Goal: Task Accomplishment & Management: Manage account settings

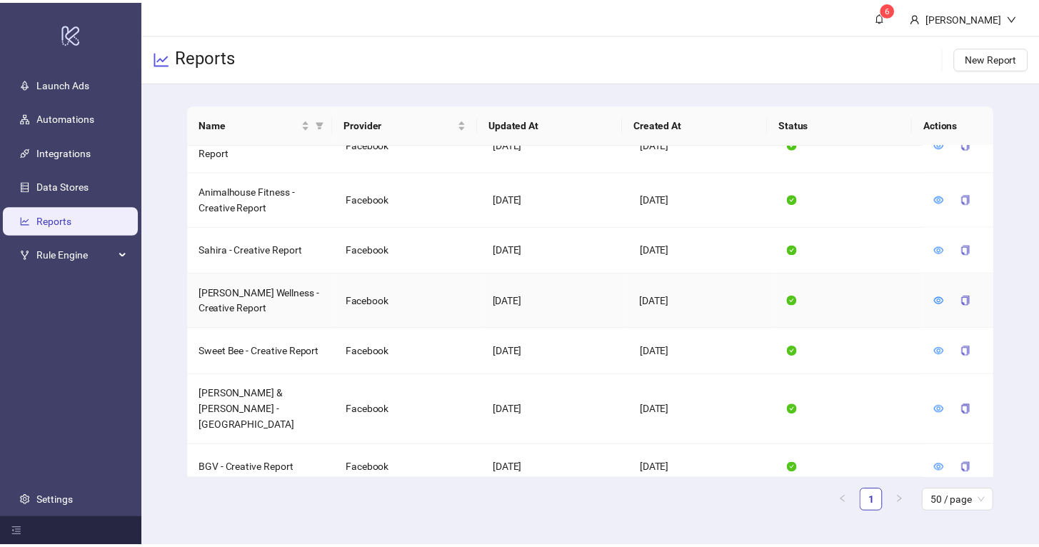
scroll to position [1198, 0]
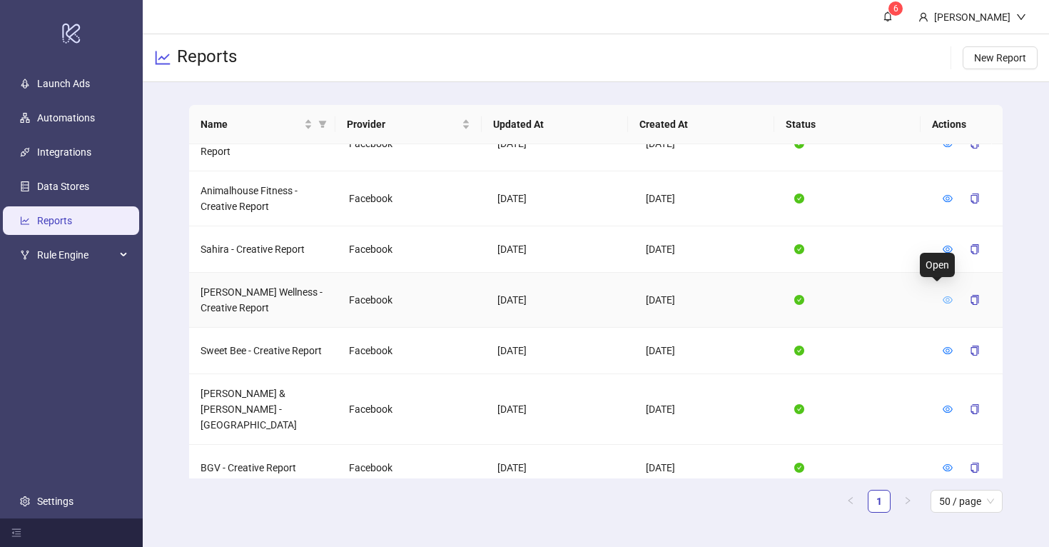
click at [943, 295] on icon "eye" at bounding box center [948, 300] width 10 height 10
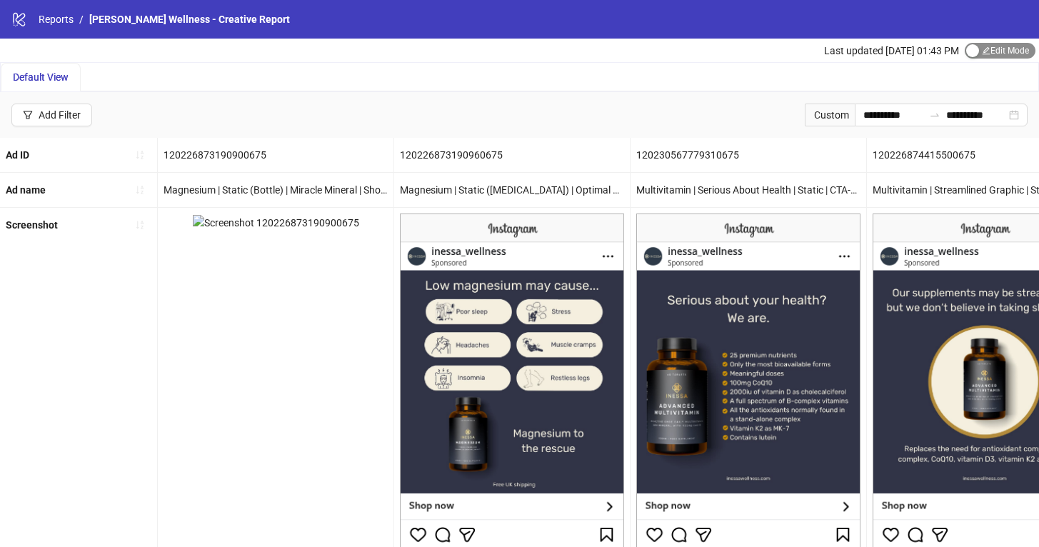
click at [972, 44] on div "button" at bounding box center [972, 50] width 13 height 13
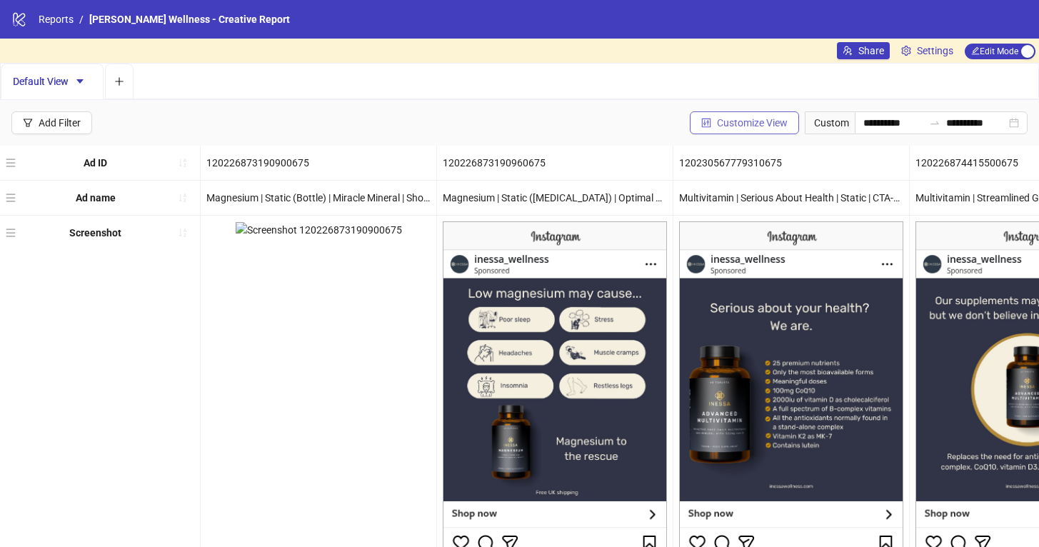
click at [764, 119] on span "Customize View" at bounding box center [752, 122] width 71 height 11
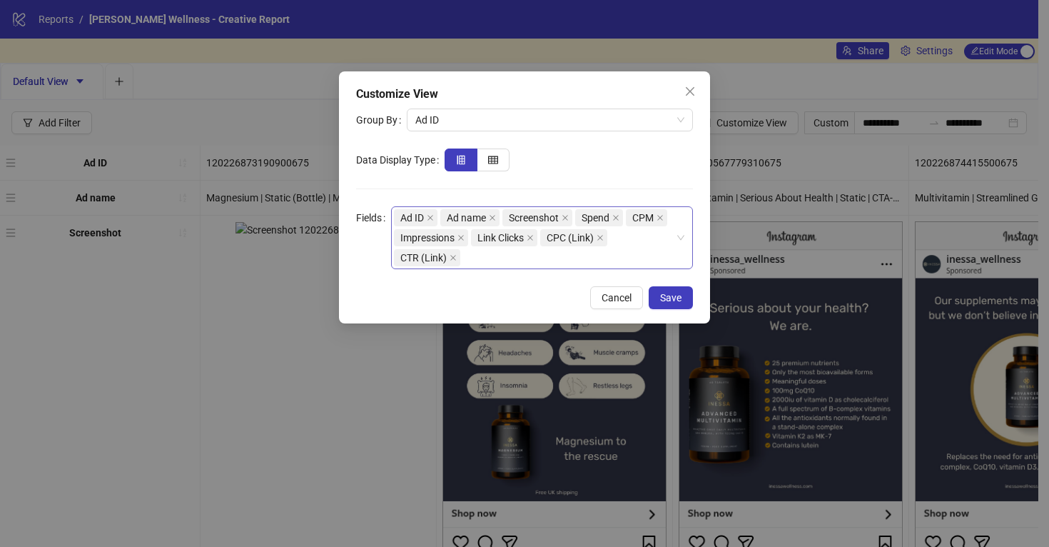
click at [540, 254] on div "Ad ID Ad name Screenshot Spend CPM Impressions Link Clicks CPC (Link) CTR (Link)" at bounding box center [534, 238] width 281 height 60
type input "****"
click at [449, 304] on div "Website Url" at bounding box center [547, 309] width 270 height 16
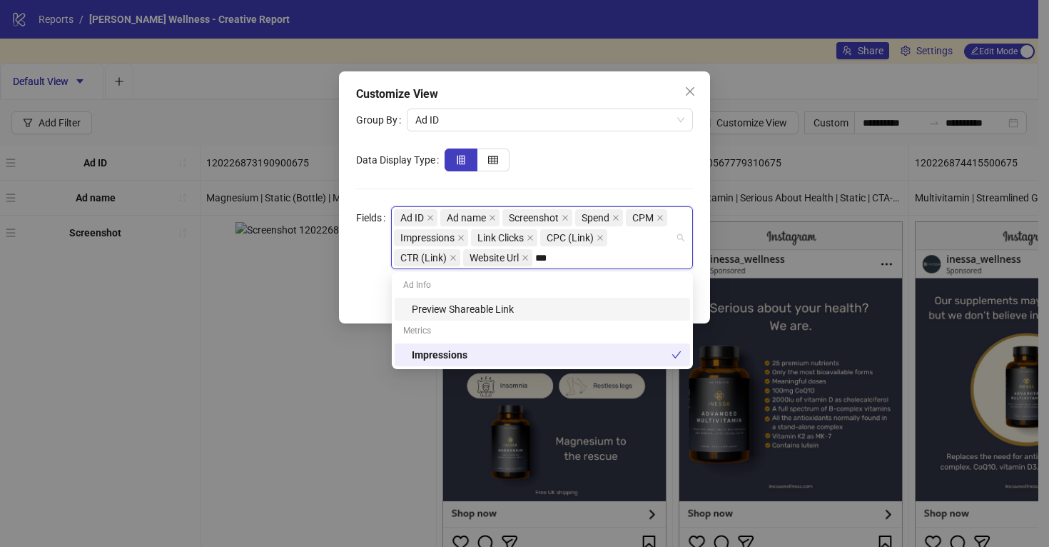
type input "****"
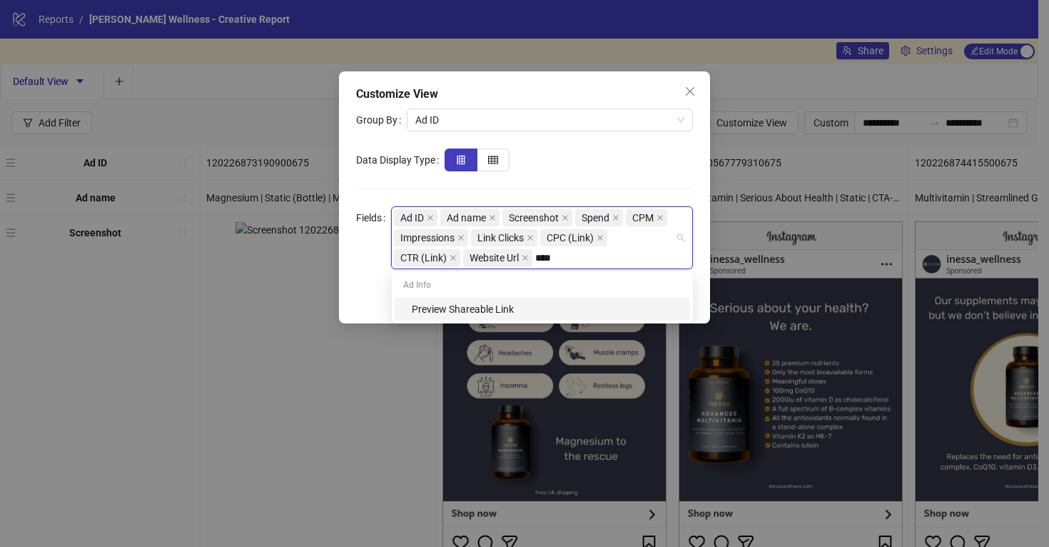
click at [510, 312] on div "Preview Shareable Link" at bounding box center [547, 309] width 270 height 16
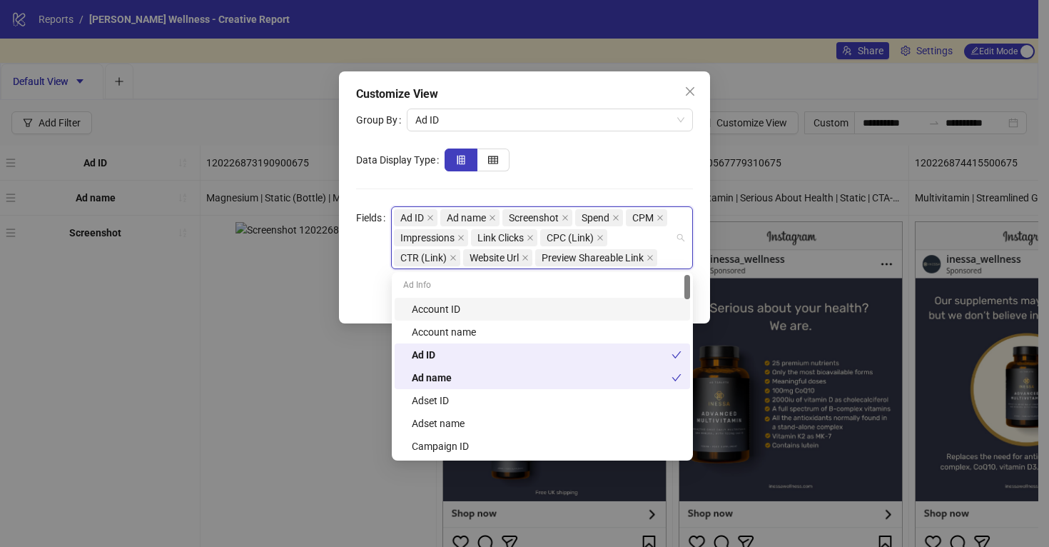
click at [627, 153] on div at bounding box center [569, 159] width 248 height 23
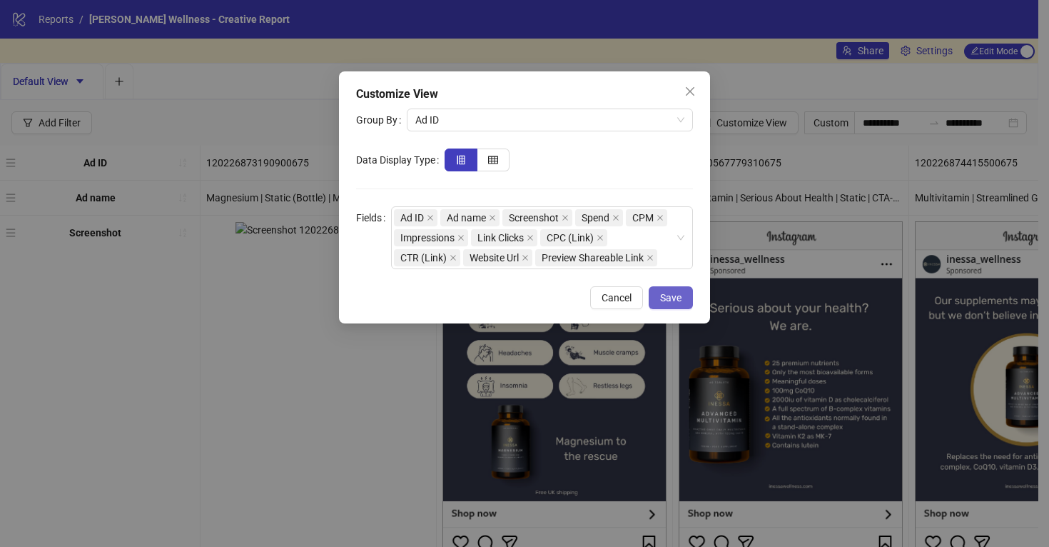
click at [672, 294] on span "Save" at bounding box center [670, 297] width 21 height 11
